Goal: Navigation & Orientation: Find specific page/section

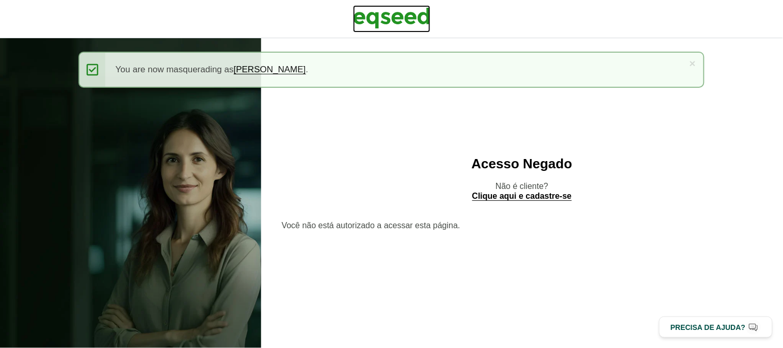
click at [401, 17] on img at bounding box center [391, 18] width 77 height 26
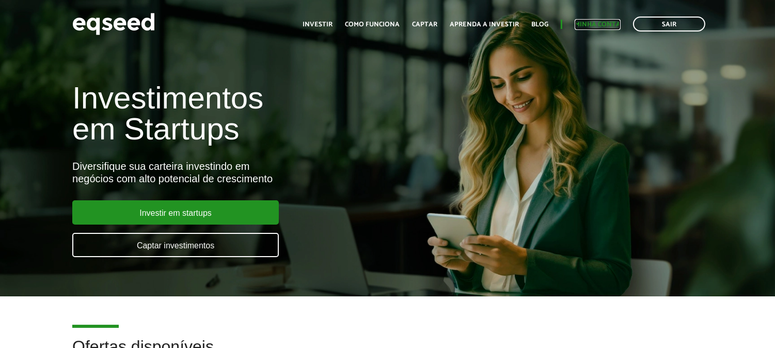
click at [603, 27] on link "Minha conta" at bounding box center [598, 24] width 46 height 7
